Goal: Task Accomplishment & Management: Manage account settings

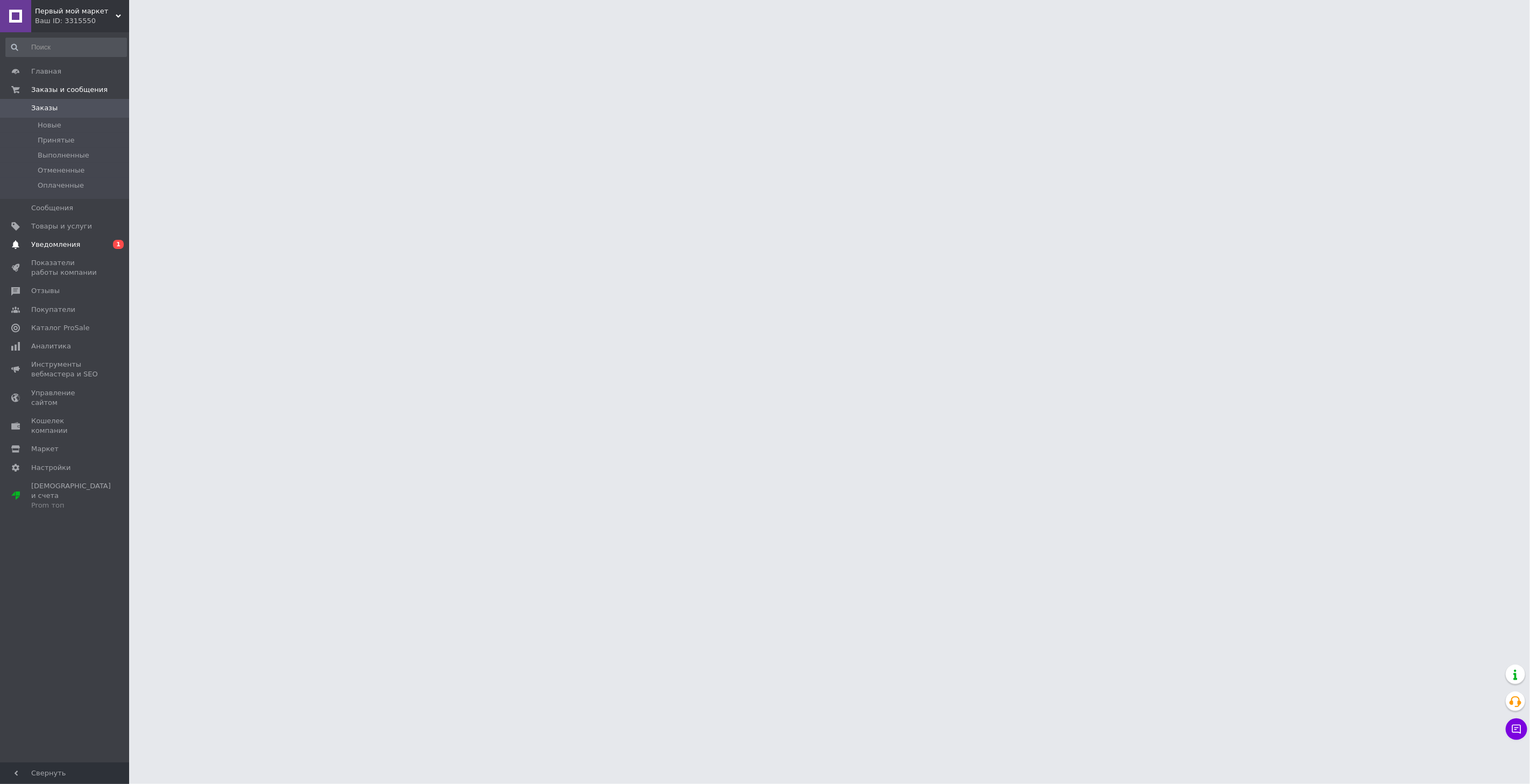
click at [84, 245] on span "Уведомления" at bounding box center [66, 244] width 68 height 9
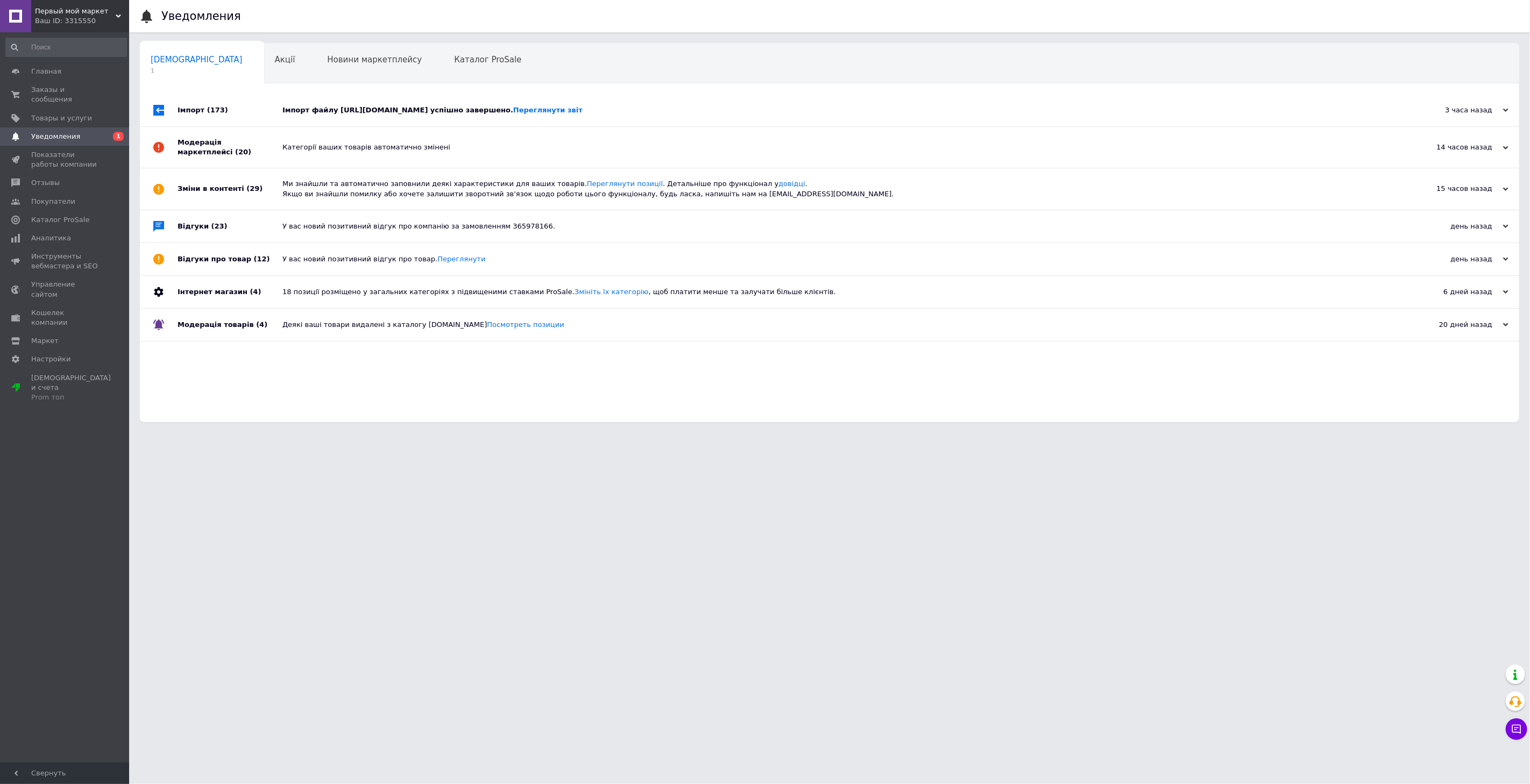
click at [347, 104] on div "Імпорт файлу https://tech.livemovingandstorage.com/foto_stock/Prom.zip успішно …" at bounding box center [842, 110] width 1119 height 32
click at [95, 94] on span "Заказы и сообщения" at bounding box center [66, 95] width 68 height 20
